Goal: Information Seeking & Learning: Learn about a topic

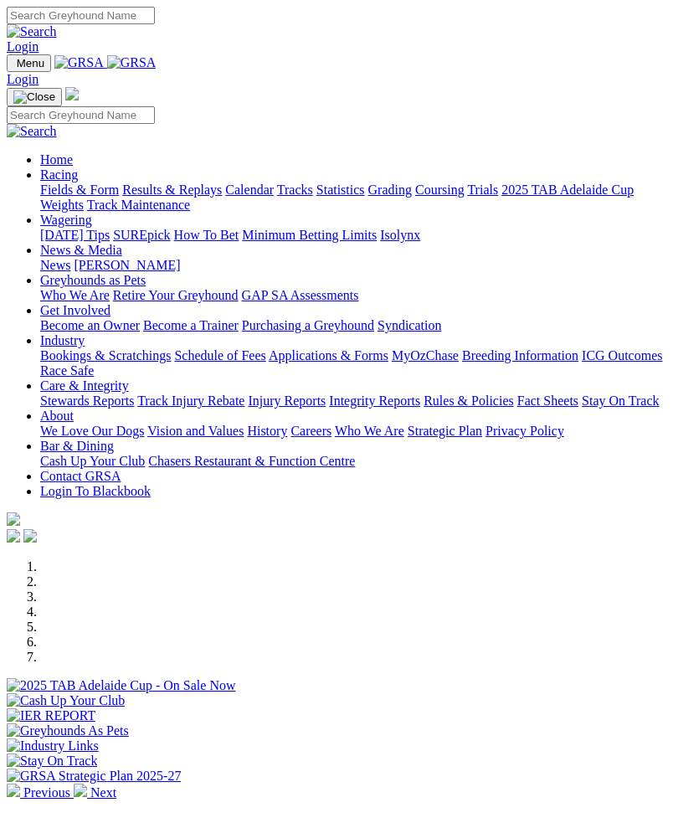
click at [78, 176] on link "Racing" at bounding box center [59, 174] width 38 height 14
click at [171, 197] on link "Results & Replays" at bounding box center [172, 189] width 100 height 14
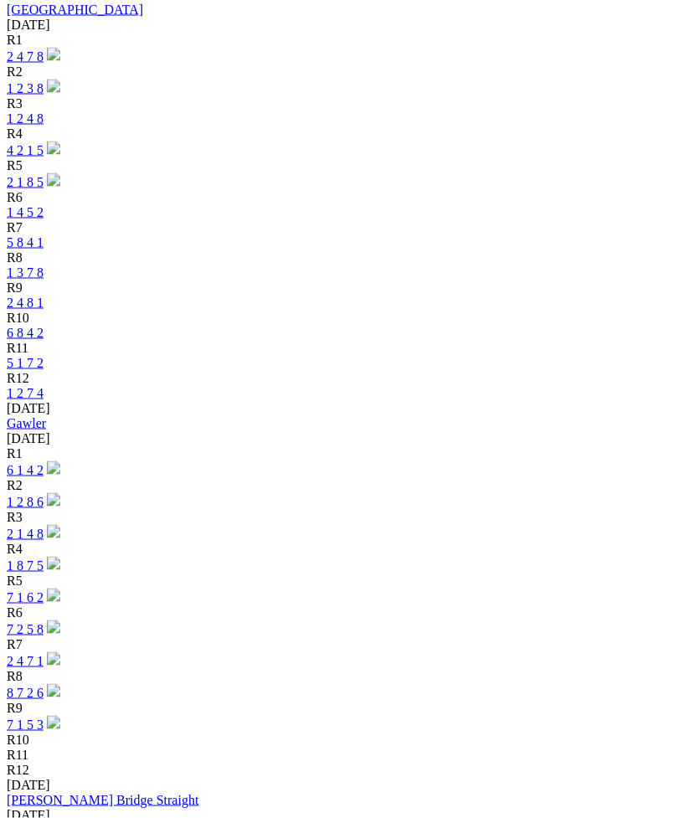
scroll to position [1636, 0]
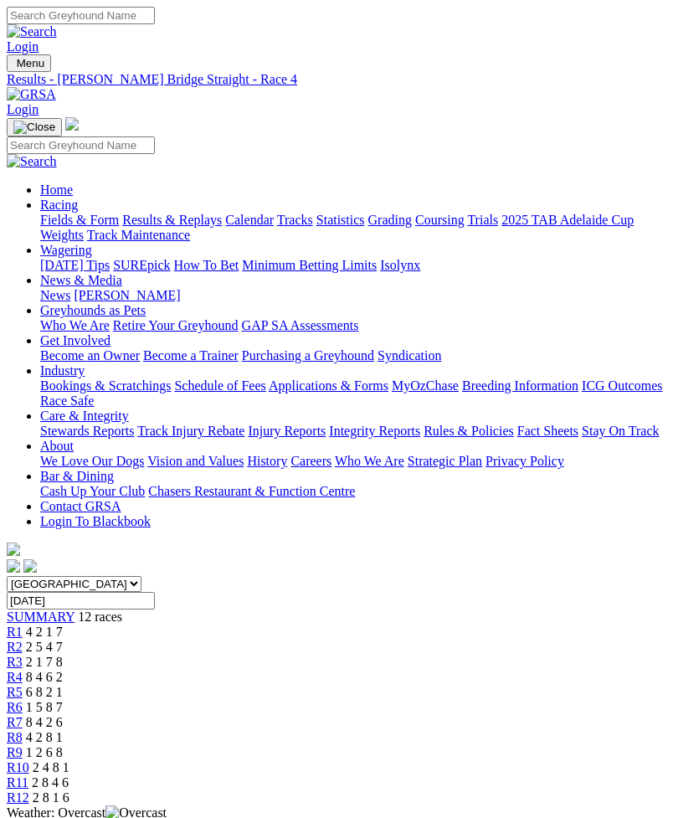
click at [155, 592] on input "[DATE]" at bounding box center [81, 601] width 148 height 18
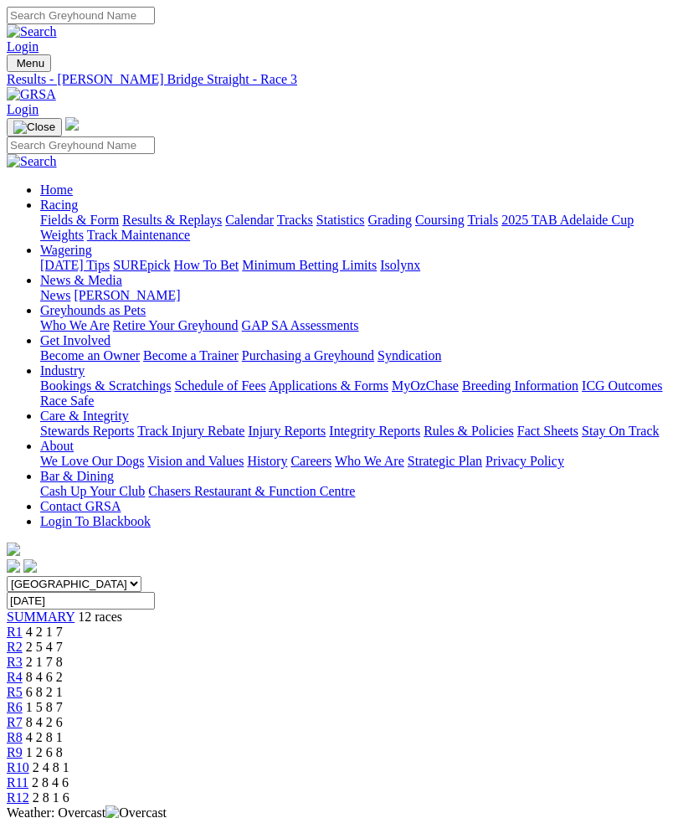
type input "Yesterday, 2 Oct 2025"
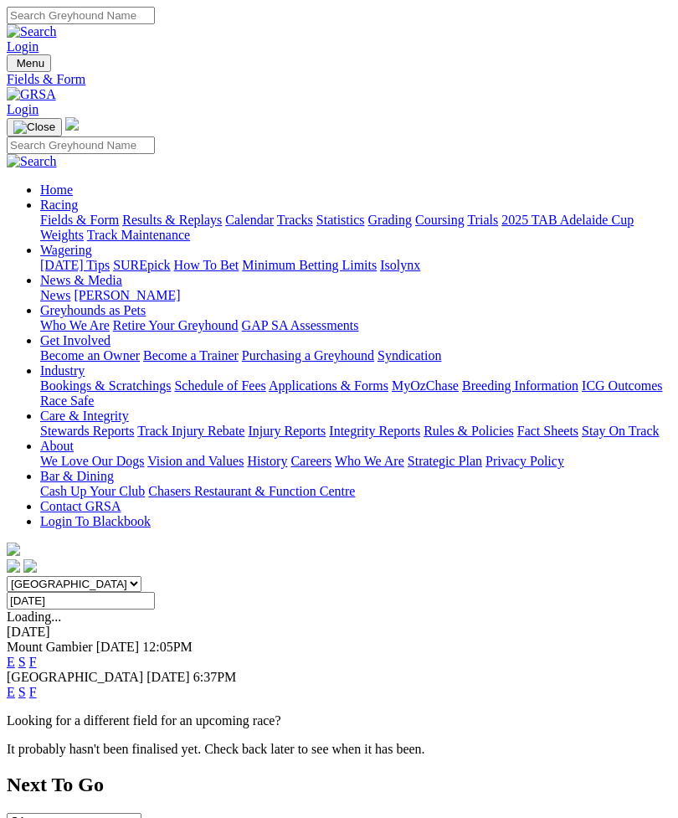
click at [411, 670] on div "[GEOGRAPHIC_DATA] [DATE] 6:37PM" at bounding box center [339, 677] width 665 height 15
click at [37, 685] on link "F" at bounding box center [33, 692] width 8 height 14
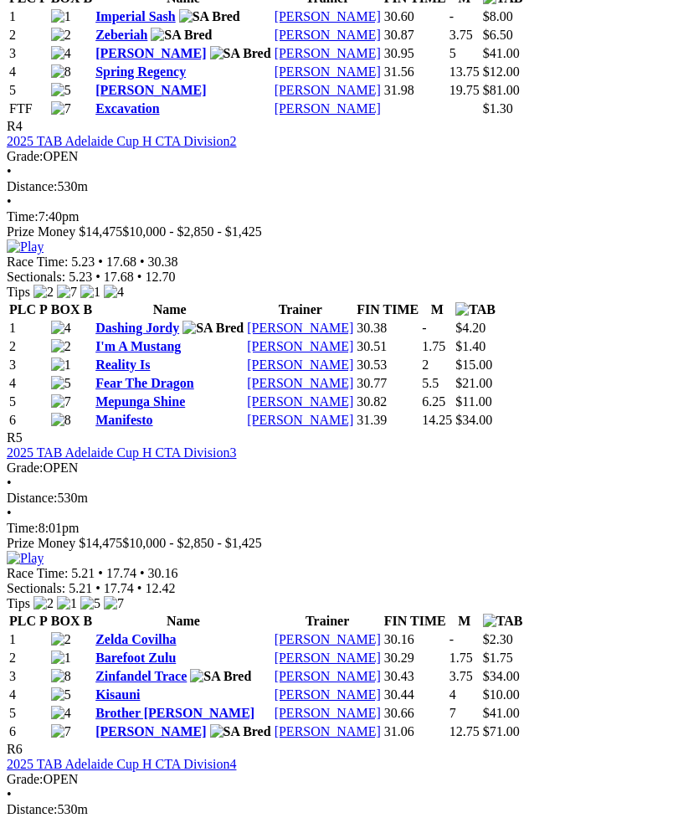
scroll to position [1715, 0]
